Goal: Transaction & Acquisition: Purchase product/service

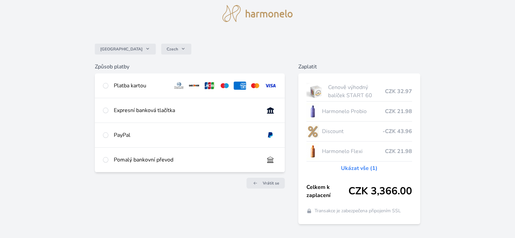
scroll to position [34, 0]
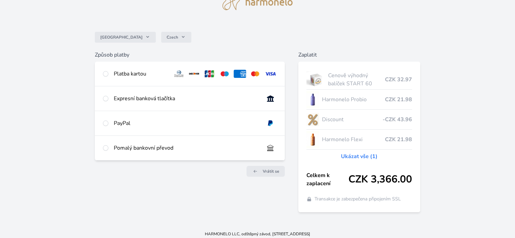
click at [196, 99] on div "Expresní banková tlačítka" at bounding box center [186, 98] width 144 height 8
radio input "true"
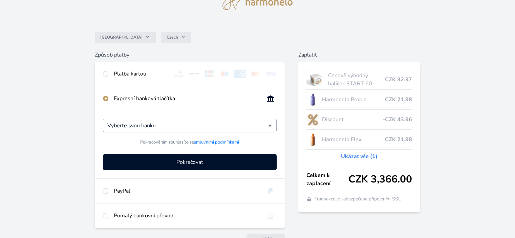
click at [161, 131] on div "Vyberte svou banku" at bounding box center [189, 126] width 173 height 14
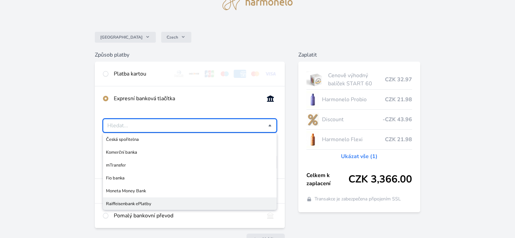
click at [146, 197] on li "Raiffeisenbank ePlatby" at bounding box center [189, 203] width 173 height 13
type input "Raiffeisenbank ePlatby"
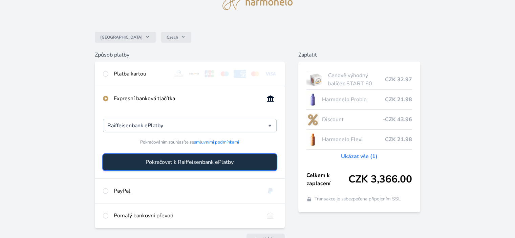
click at [179, 162] on span "Pokračovat k Raiffeisenbank ePlatby" at bounding box center [189, 162] width 88 height 8
